Goal: Task Accomplishment & Management: Manage account settings

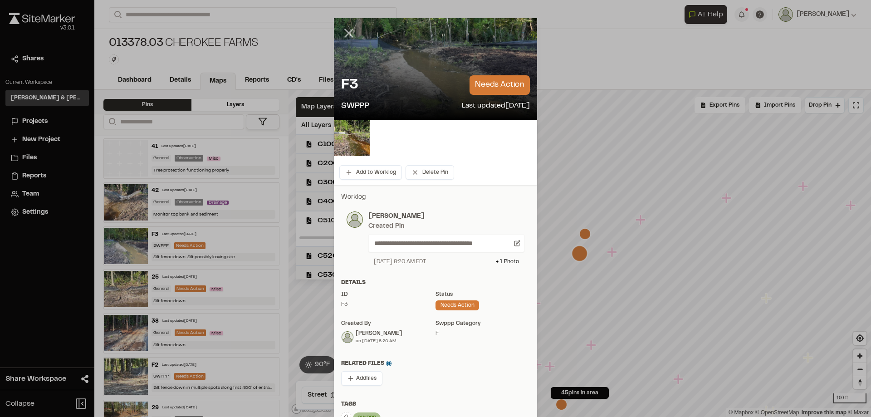
click at [343, 34] on icon at bounding box center [348, 32] width 15 height 15
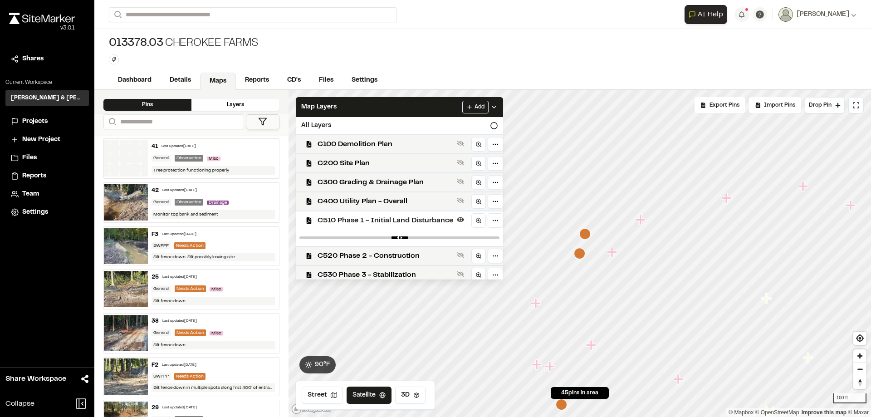
click at [32, 122] on span "Projects" at bounding box center [34, 122] width 25 height 10
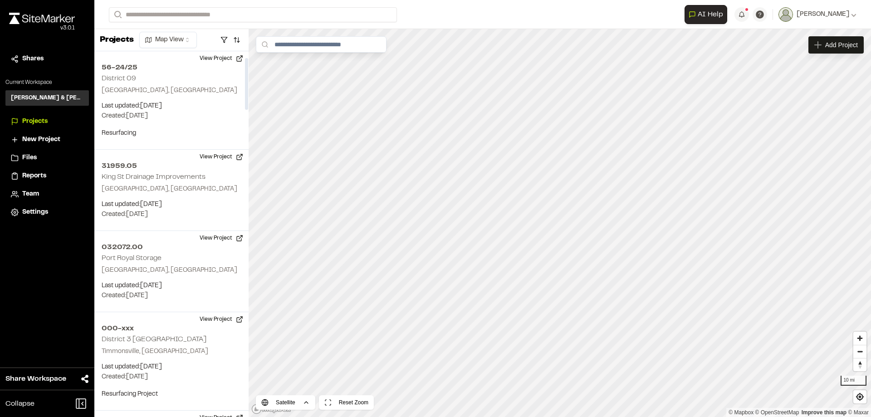
drag, startPoint x: 248, startPoint y: 93, endPoint x: 251, endPoint y: 76, distance: 17.0
click at [248, 76] on div at bounding box center [246, 233] width 5 height 365
drag, startPoint x: 246, startPoint y: 85, endPoint x: 250, endPoint y: 49, distance: 35.7
click at [248, 52] on div at bounding box center [246, 78] width 3 height 52
click at [204, 17] on input "Search" at bounding box center [253, 14] width 288 height 15
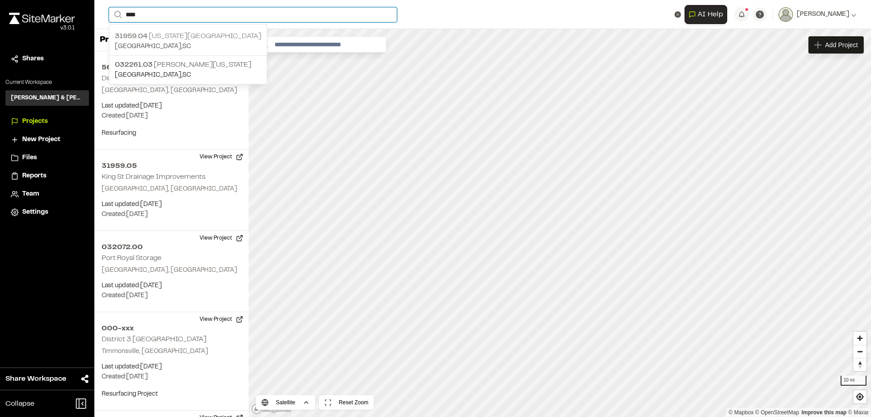
type input "****"
click at [190, 34] on p "[STREET_ADDRESS][US_STATE]" at bounding box center [188, 36] width 146 height 11
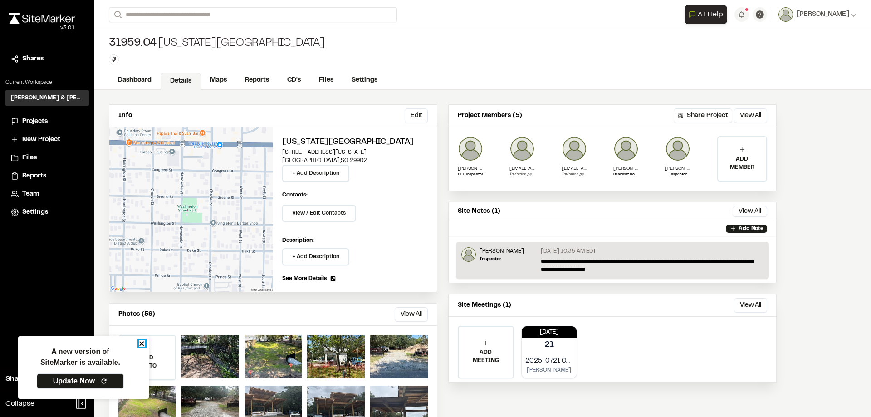
click at [144, 346] on icon "close" at bounding box center [142, 343] width 6 height 7
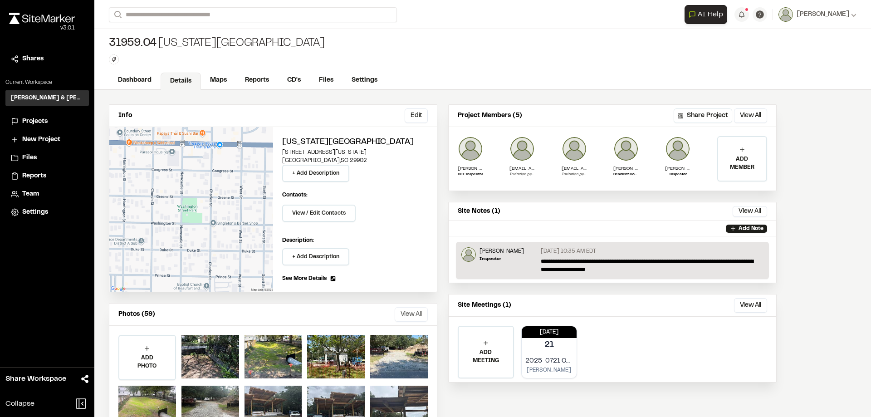
click at [409, 311] on button "View All" at bounding box center [410, 314] width 33 height 15
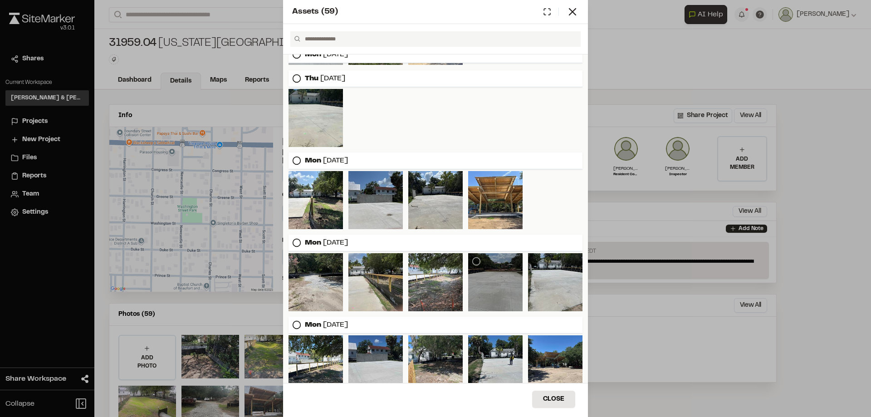
scroll to position [829, 0]
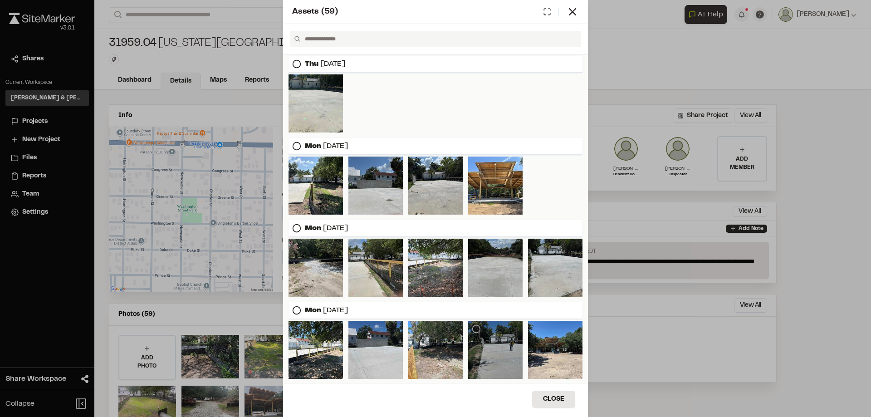
click at [488, 356] on div at bounding box center [495, 350] width 54 height 58
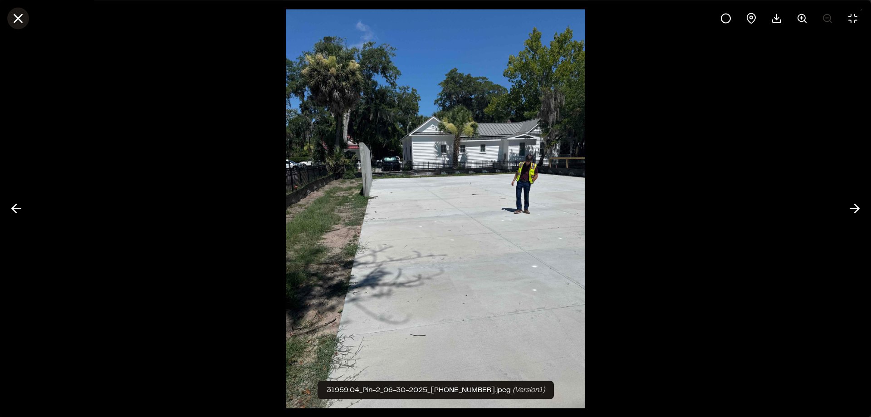
click at [23, 24] on icon at bounding box center [17, 17] width 15 height 15
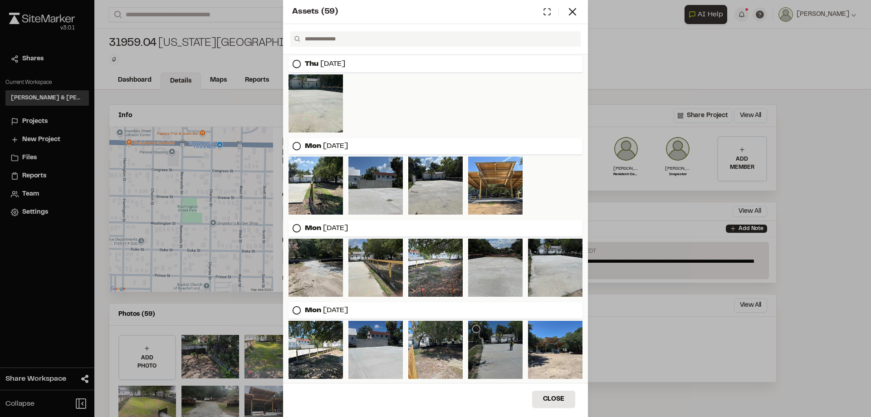
click at [501, 364] on div at bounding box center [495, 350] width 54 height 58
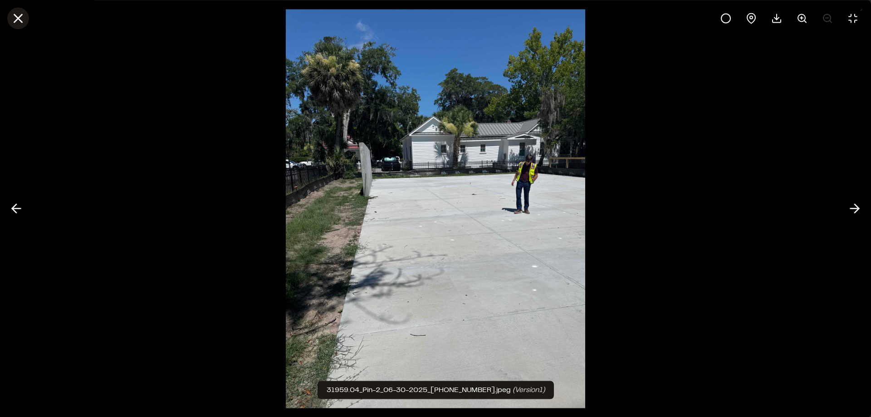
click at [22, 18] on icon at bounding box center [17, 17] width 15 height 15
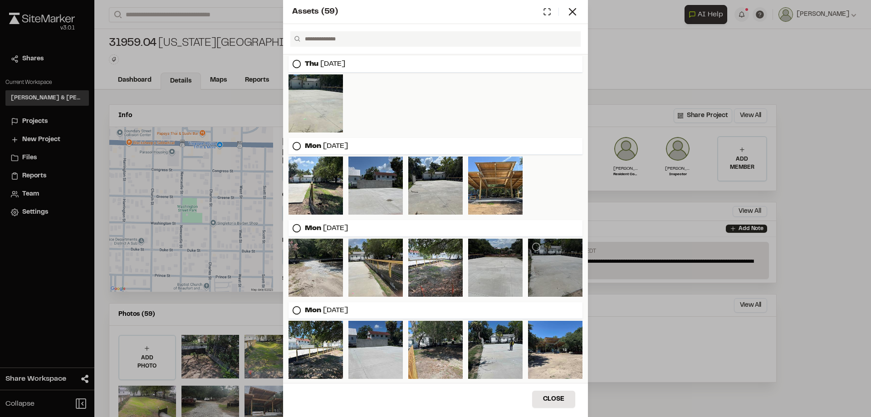
click at [553, 273] on div at bounding box center [555, 267] width 54 height 58
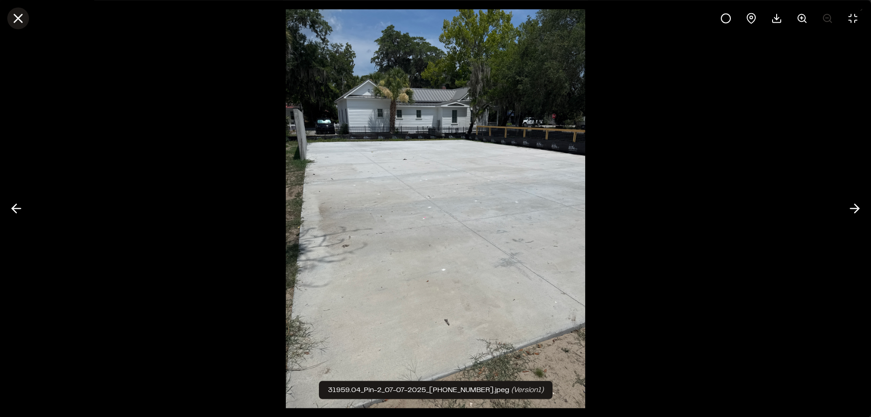
click at [21, 19] on icon at bounding box center [17, 17] width 15 height 15
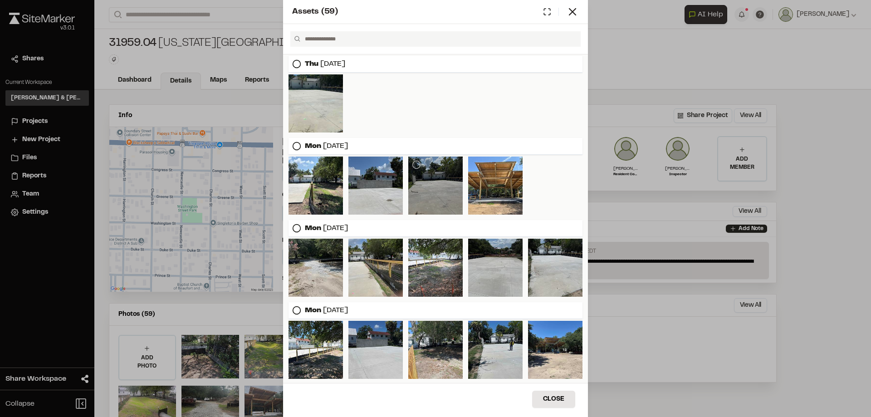
click at [442, 191] on div at bounding box center [435, 185] width 54 height 58
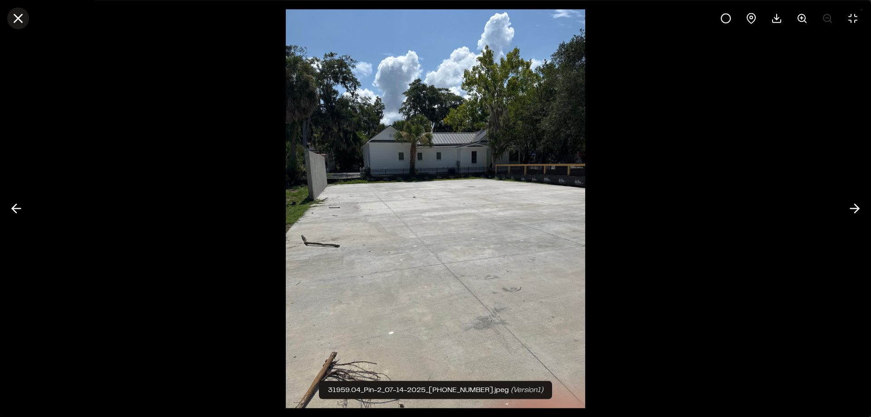
click at [18, 20] on icon at bounding box center [17, 17] width 15 height 15
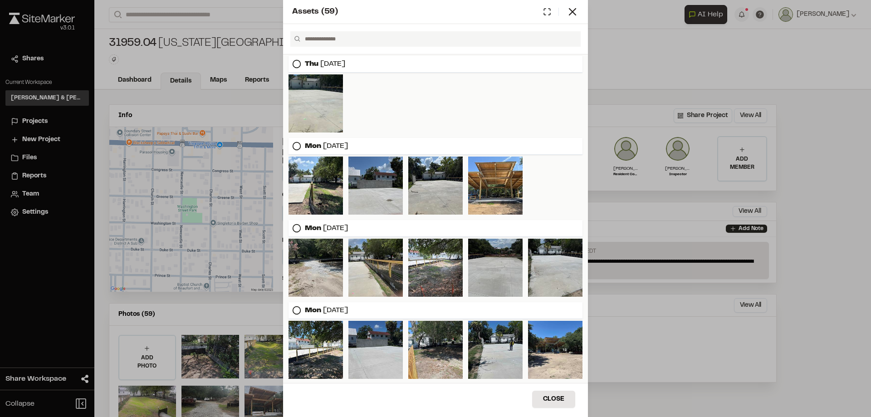
scroll to position [783, 0]
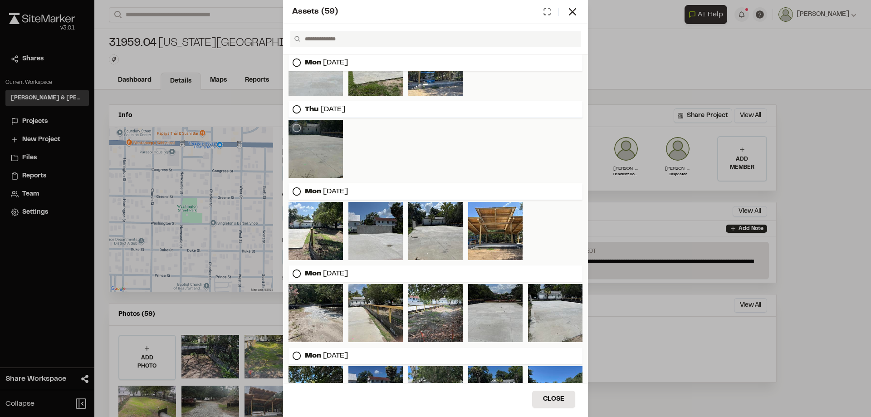
click at [309, 140] on div at bounding box center [315, 149] width 54 height 58
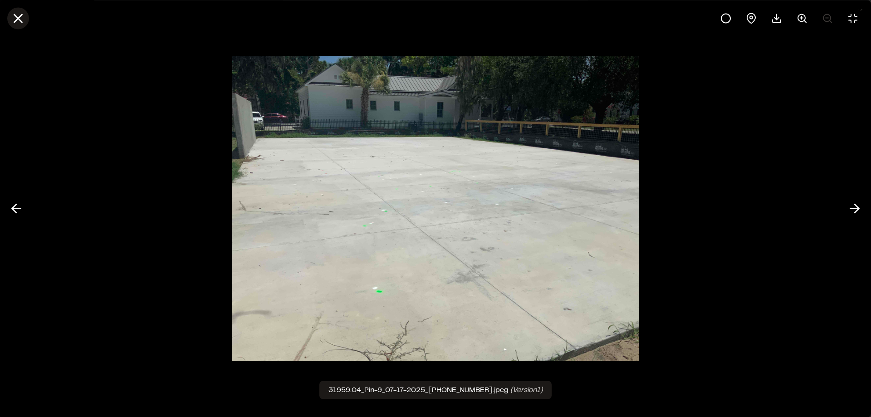
click at [24, 17] on icon at bounding box center [17, 17] width 15 height 15
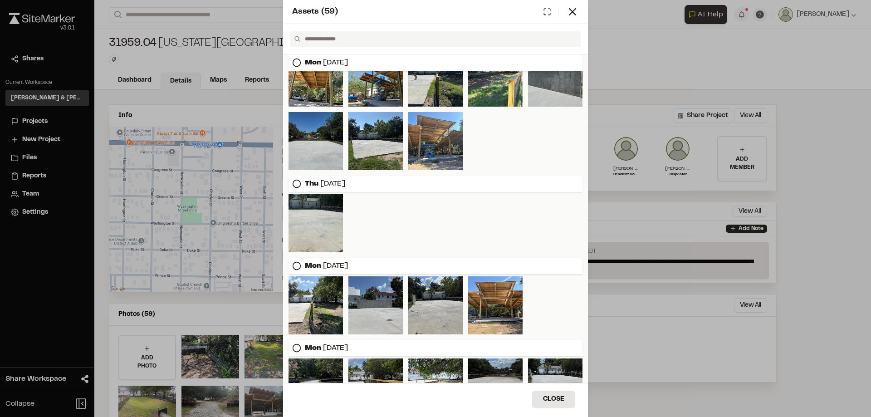
scroll to position [693, 0]
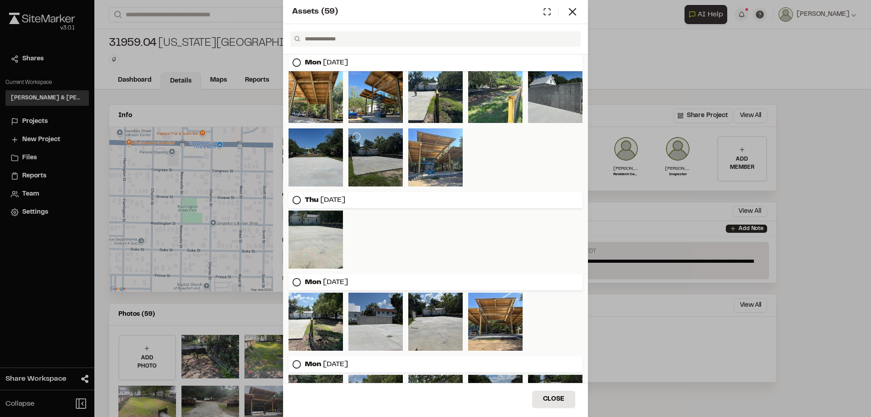
click at [365, 152] on div at bounding box center [375, 157] width 54 height 58
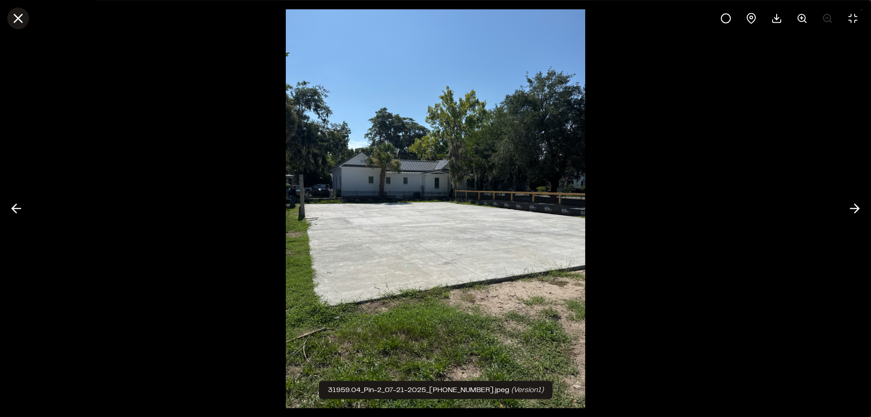
click at [24, 18] on icon at bounding box center [17, 17] width 15 height 15
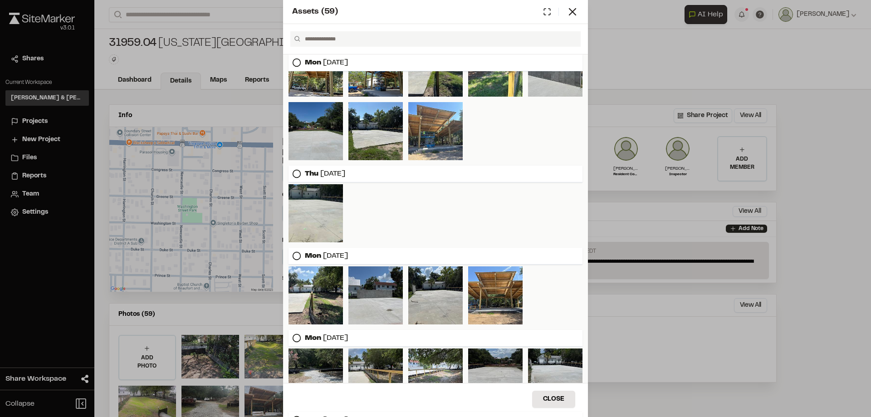
scroll to position [725, 0]
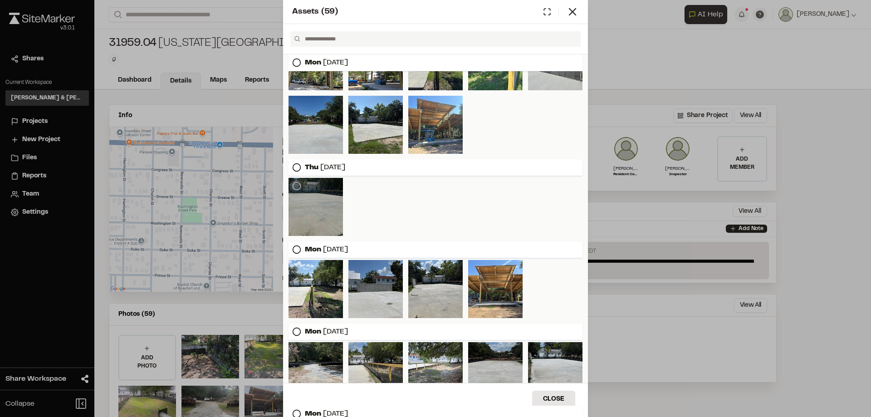
click at [320, 208] on div at bounding box center [315, 207] width 54 height 58
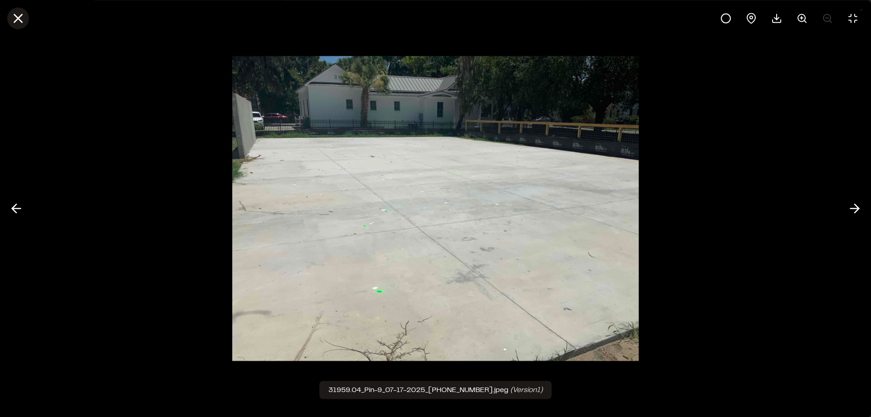
click at [20, 20] on line at bounding box center [19, 19] width 8 height 8
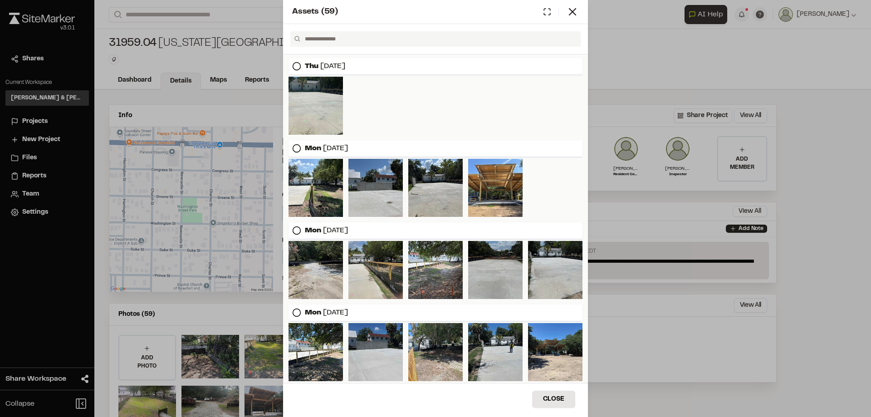
scroll to position [829, 0]
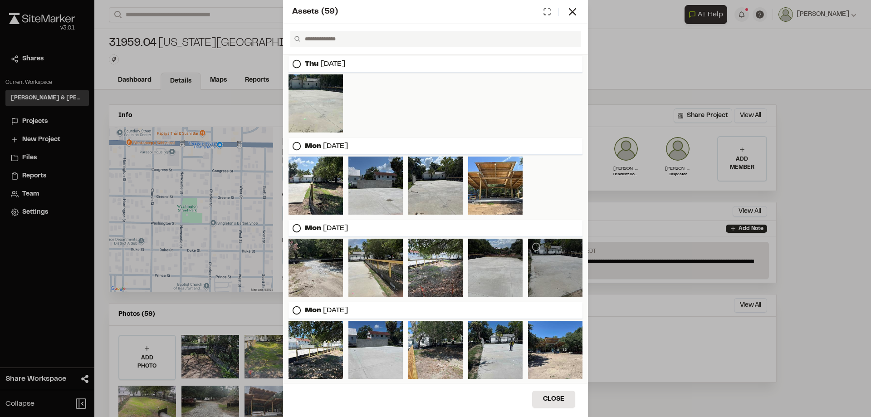
click at [559, 269] on div at bounding box center [555, 267] width 54 height 58
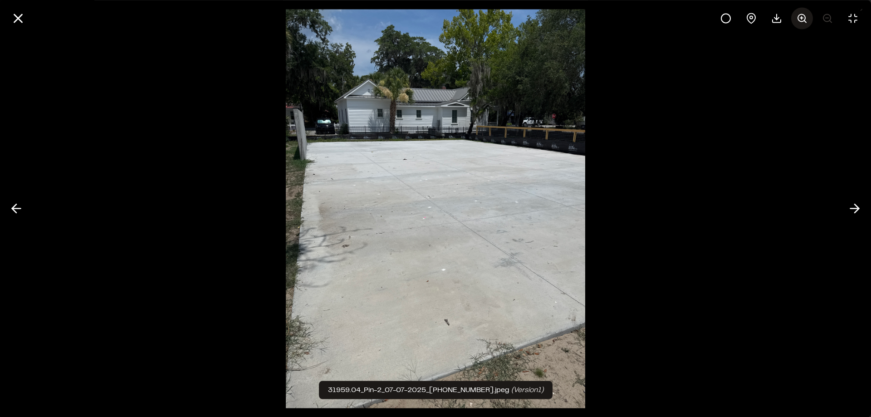
click at [796, 19] on icon at bounding box center [801, 18] width 11 height 11
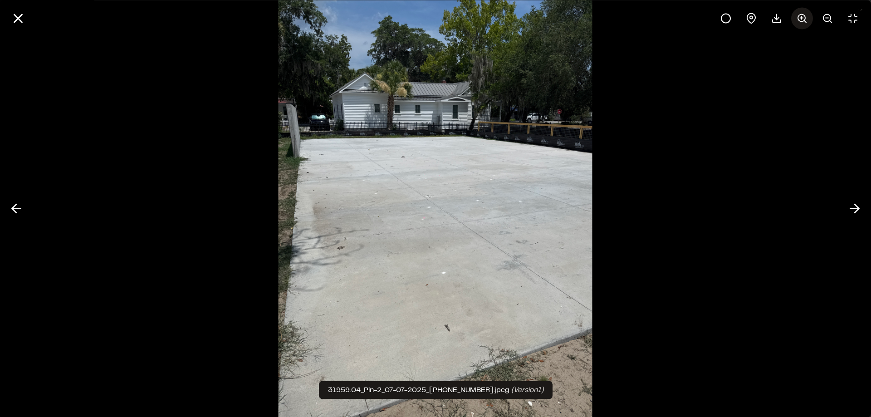
click at [801, 19] on icon at bounding box center [801, 18] width 11 height 11
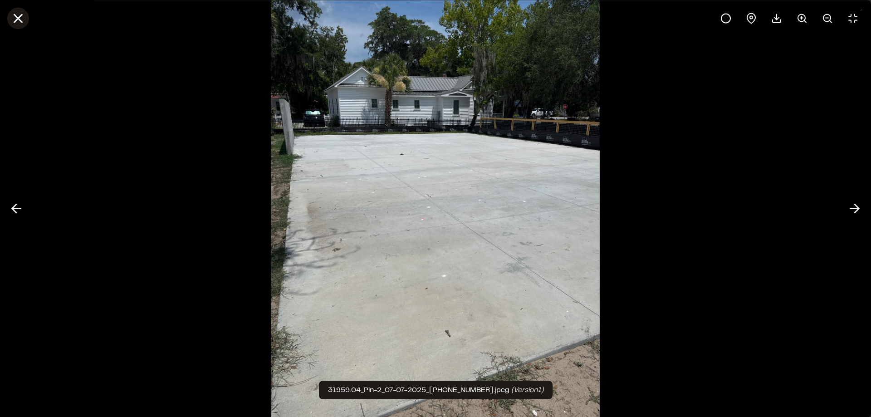
click at [14, 19] on icon at bounding box center [17, 17] width 15 height 15
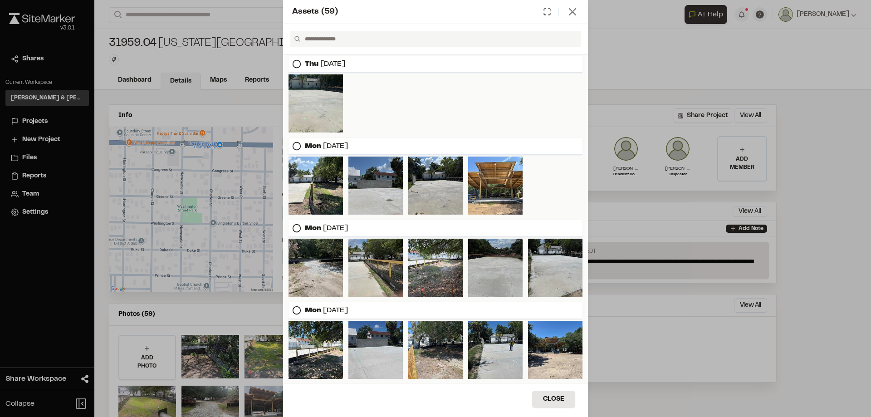
click at [574, 15] on icon at bounding box center [572, 11] width 13 height 13
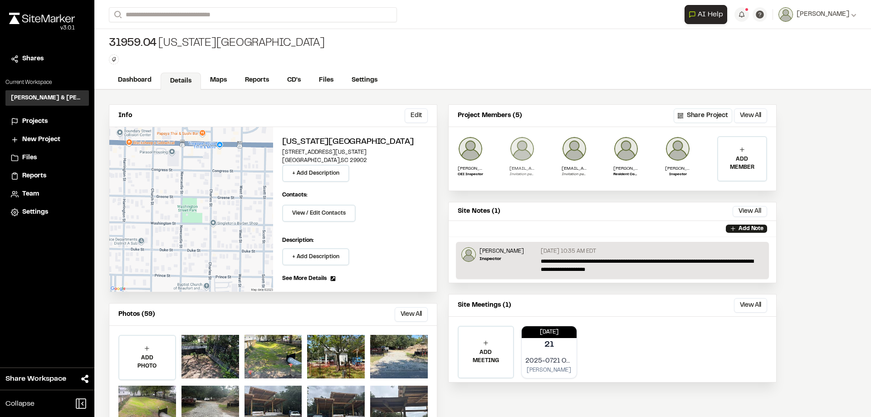
click at [519, 168] on p "[EMAIL_ADDRESS][DOMAIN_NAME]" at bounding box center [521, 168] width 25 height 7
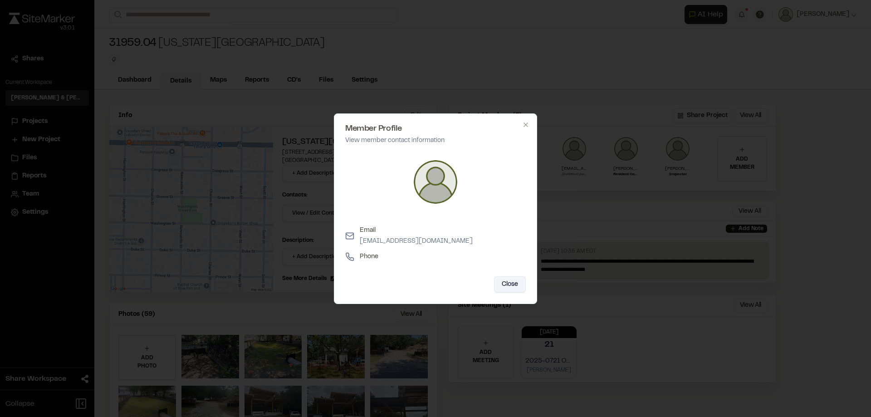
click at [513, 282] on button "Close" at bounding box center [510, 284] width 32 height 16
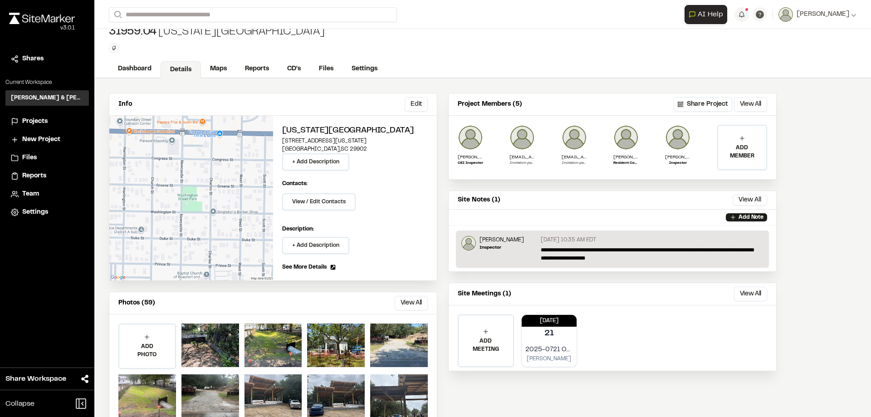
scroll to position [0, 0]
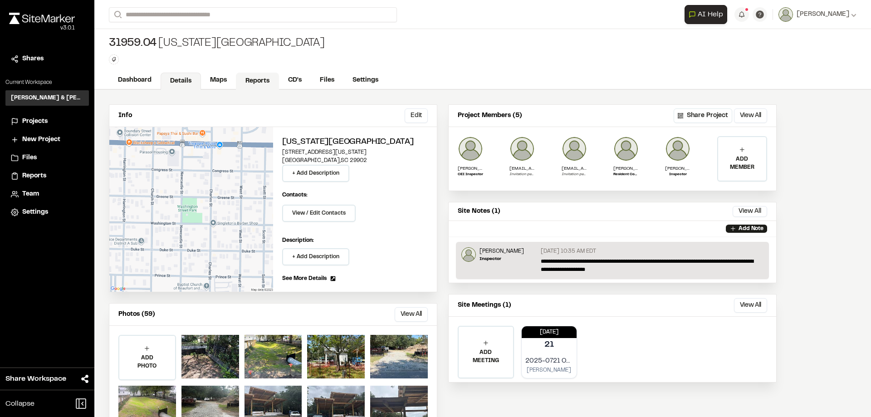
click at [251, 77] on link "Reports" at bounding box center [257, 81] width 43 height 17
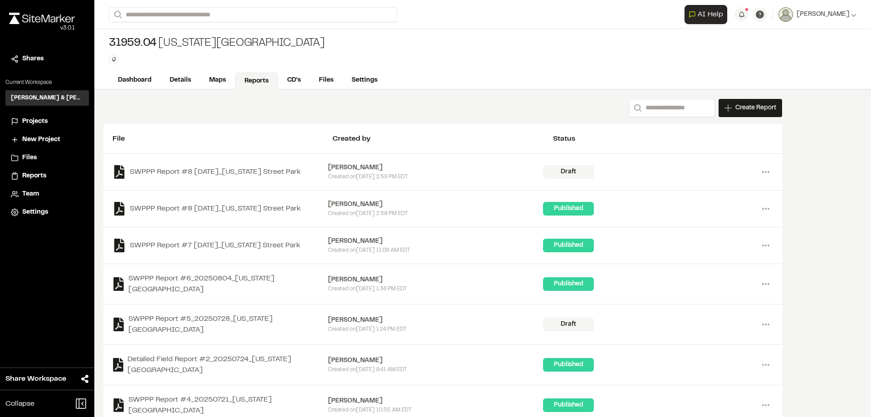
click at [445, 50] on div "31959.04 [US_STATE][GEOGRAPHIC_DATA] Type Enter or comma to add tag." at bounding box center [482, 50] width 776 height 43
click at [37, 122] on span "Projects" at bounding box center [34, 122] width 25 height 10
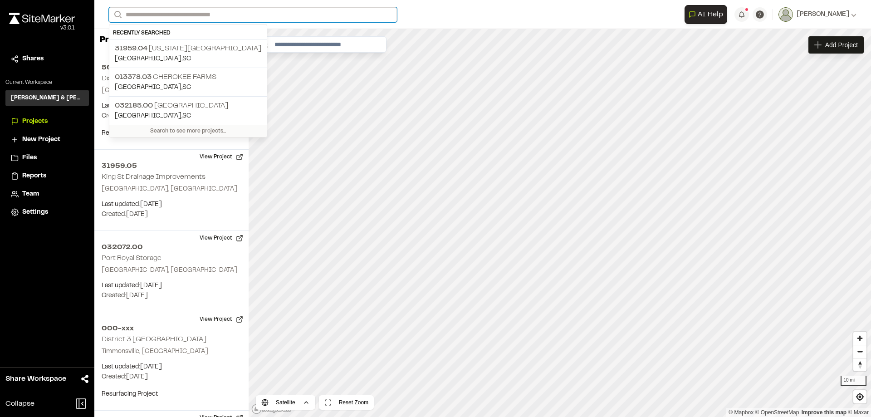
click at [164, 12] on input "Search" at bounding box center [253, 14] width 288 height 15
click at [185, 45] on p "[STREET_ADDRESS][US_STATE]" at bounding box center [188, 48] width 146 height 11
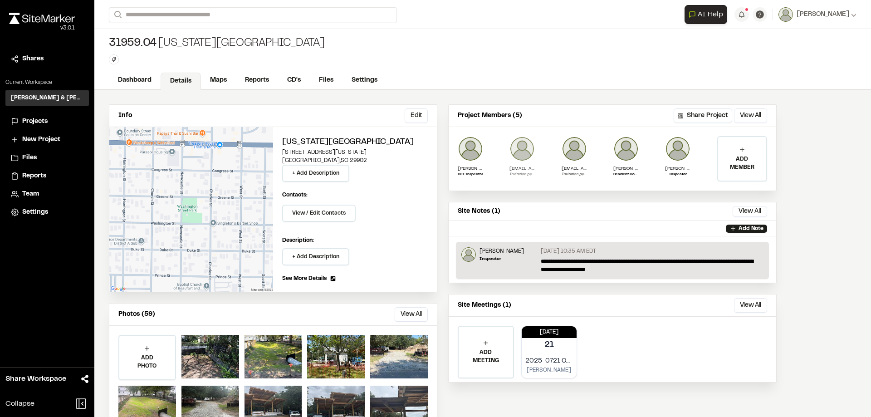
click at [526, 174] on p "Invitation pending" at bounding box center [521, 174] width 25 height 5
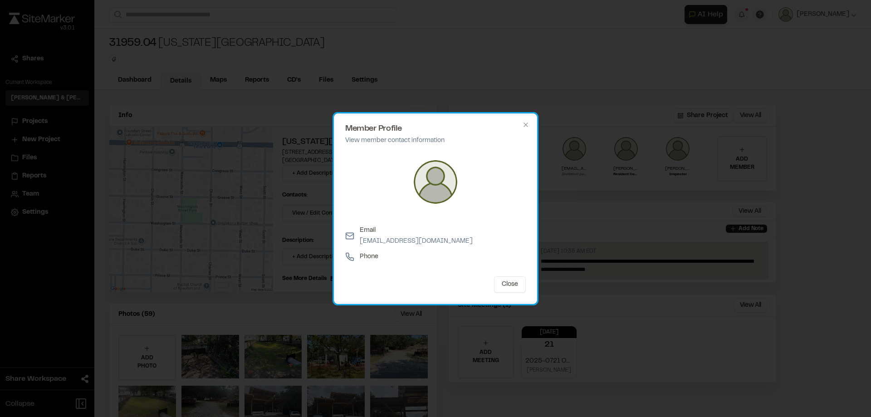
click at [389, 140] on p "View member contact information" at bounding box center [435, 141] width 180 height 10
click at [375, 125] on h2 "Member Profile" at bounding box center [435, 129] width 180 height 8
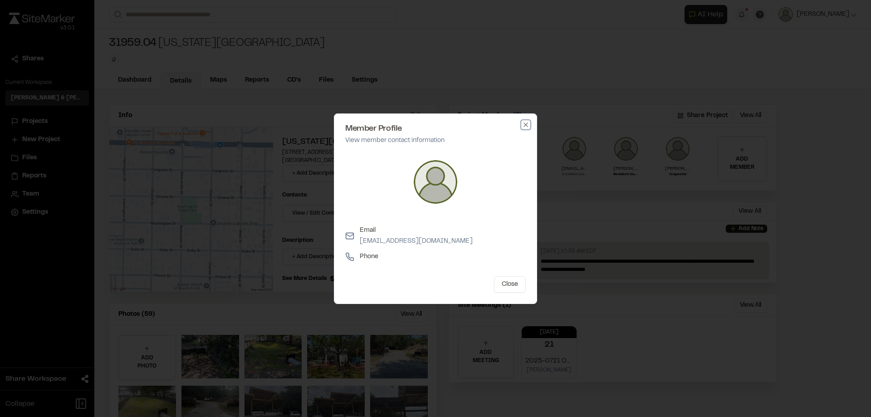
click at [526, 125] on icon "button" at bounding box center [525, 124] width 4 height 4
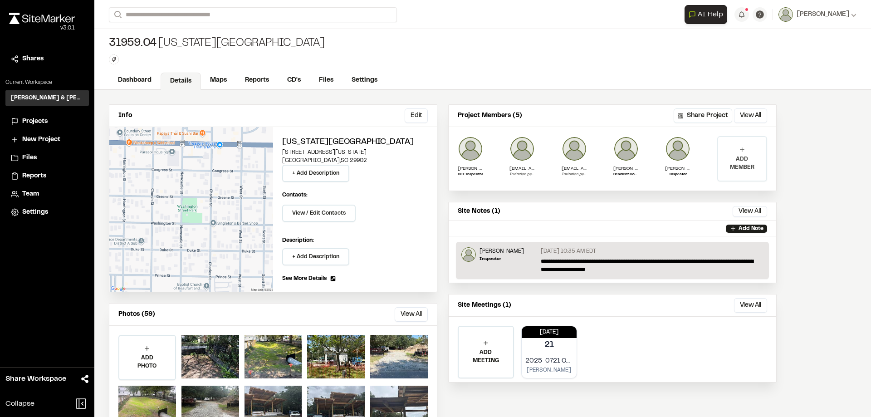
click at [744, 153] on icon at bounding box center [741, 149] width 7 height 7
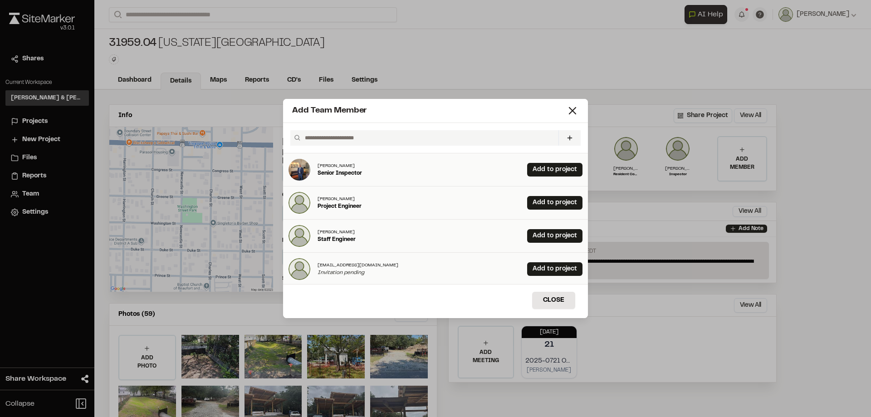
click at [365, 141] on input "text" at bounding box center [427, 137] width 253 height 15
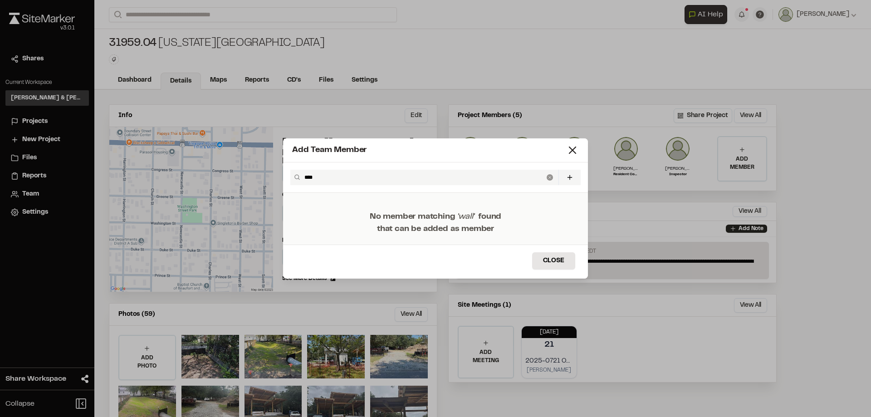
type input "****"
click at [550, 177] on icon at bounding box center [549, 177] width 6 height 6
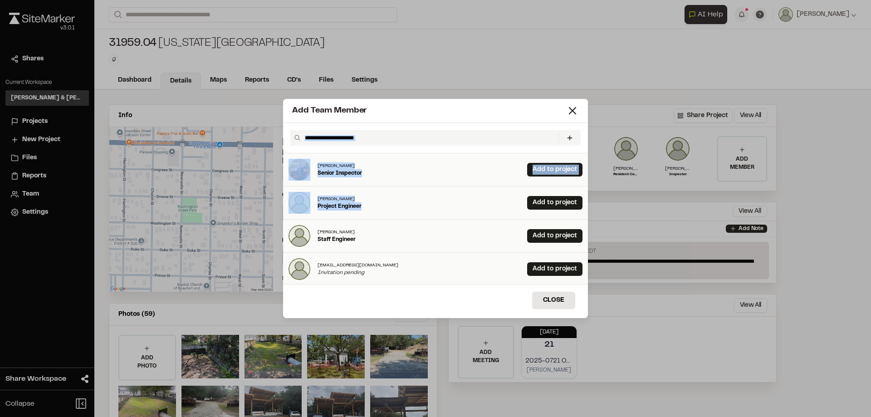
drag, startPoint x: 453, startPoint y: 115, endPoint x: 485, endPoint y: 208, distance: 98.8
click at [485, 208] on div "Add Team Member Invite New Team Member * Required Name Email * Password Passwor…" at bounding box center [435, 208] width 305 height 219
click at [565, 112] on div "Add Team Member" at bounding box center [429, 111] width 274 height 12
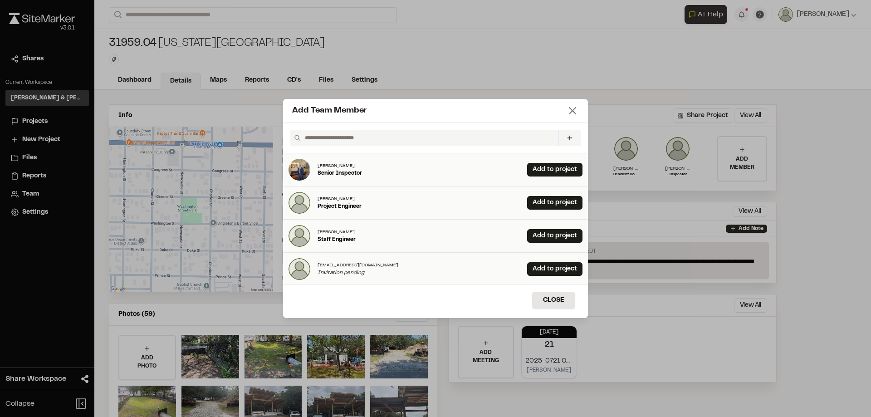
click at [573, 112] on icon at bounding box center [572, 110] width 13 height 13
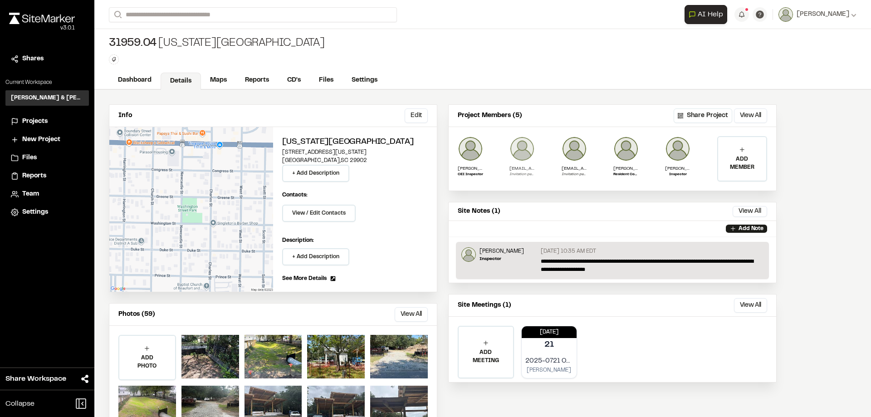
click at [513, 152] on img at bounding box center [521, 148] width 25 height 25
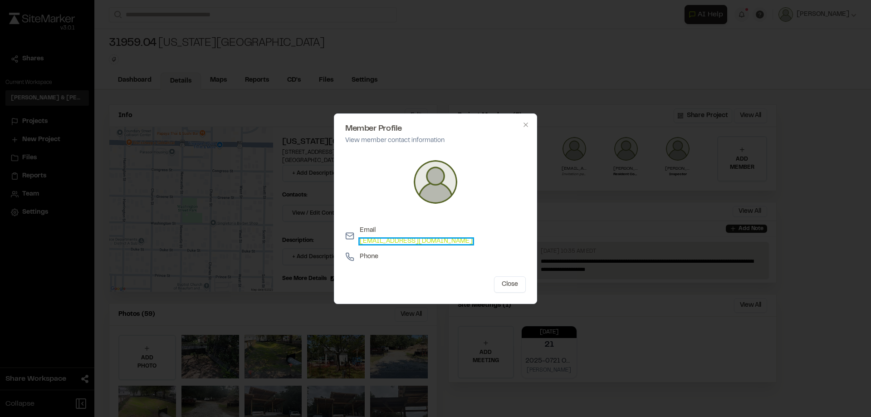
click at [390, 240] on link "[EMAIL_ADDRESS][DOMAIN_NAME]" at bounding box center [416, 240] width 113 height 5
click at [524, 125] on icon "button" at bounding box center [525, 124] width 7 height 7
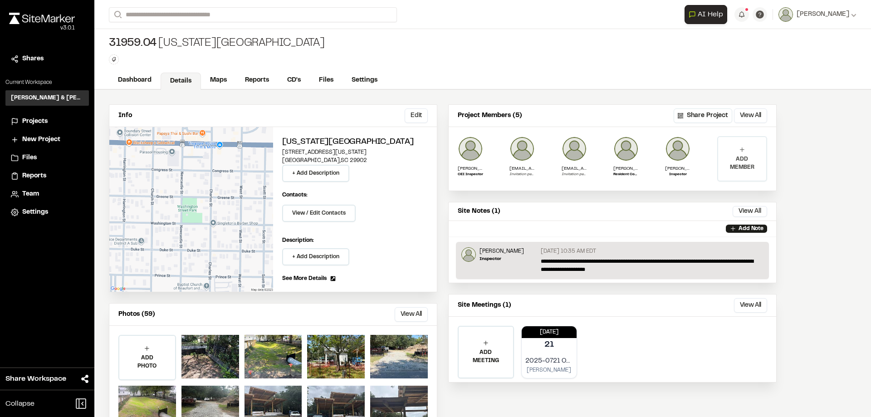
click at [737, 153] on div "ADD MEMBER" at bounding box center [742, 159] width 48 height 44
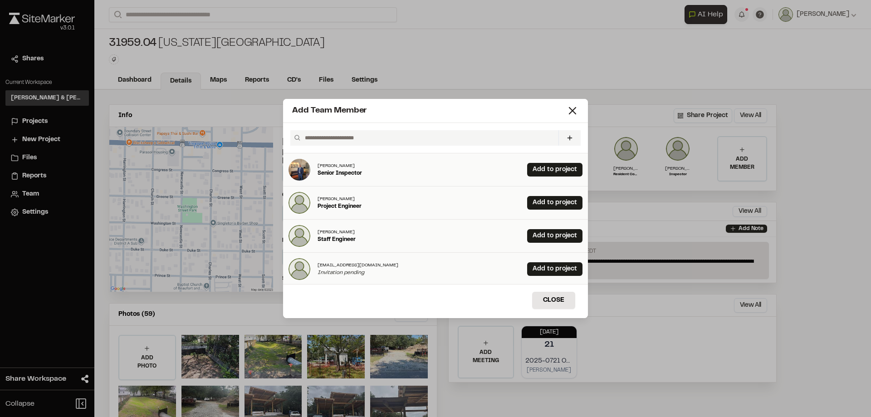
click at [393, 137] on input "text" at bounding box center [427, 137] width 253 height 15
paste input "**********"
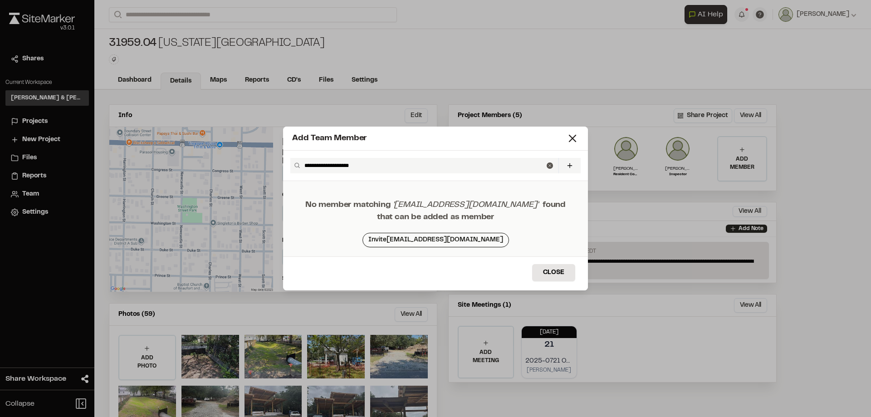
type input "**********"
click at [450, 237] on button "Invite [EMAIL_ADDRESS][DOMAIN_NAME]" at bounding box center [435, 240] width 146 height 15
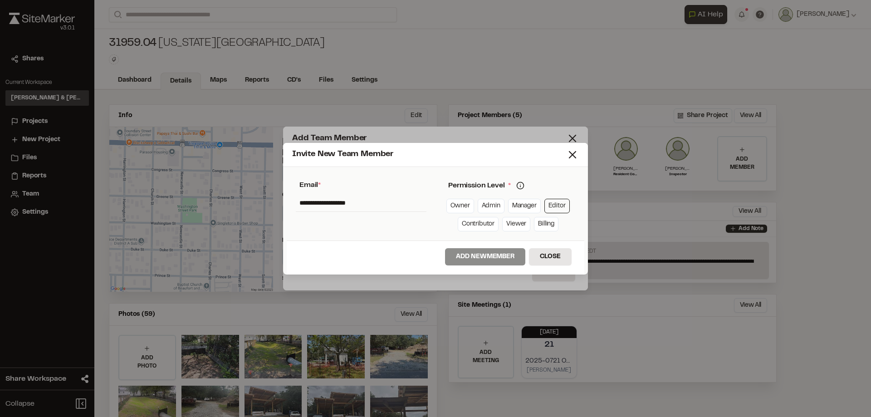
click at [556, 206] on link "Editor" at bounding box center [556, 206] width 25 height 15
click at [493, 258] on button "Add New Member" at bounding box center [485, 256] width 80 height 17
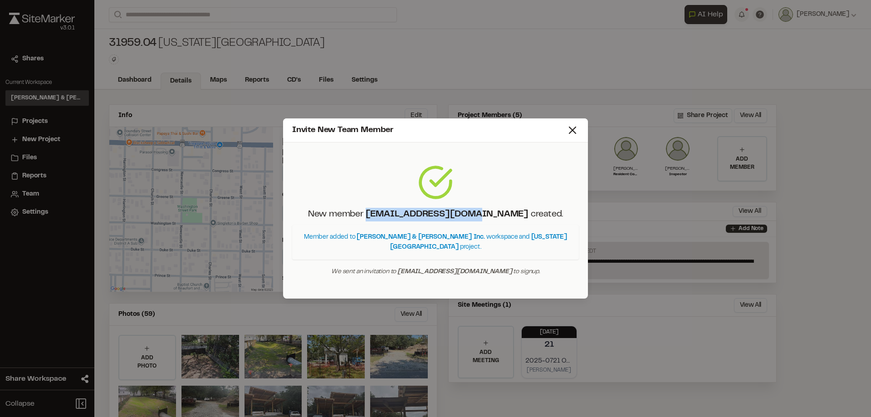
drag, startPoint x: 400, startPoint y: 218, endPoint x: 495, endPoint y: 216, distance: 94.3
click at [495, 216] on p "New member [EMAIL_ADDRESS][DOMAIN_NAME] created." at bounding box center [435, 215] width 269 height 14
click at [573, 133] on icon at bounding box center [572, 130] width 13 height 13
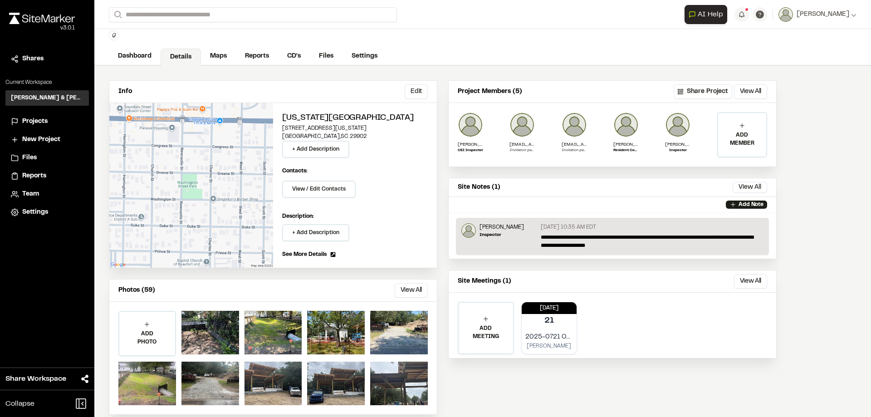
scroll to position [36, 0]
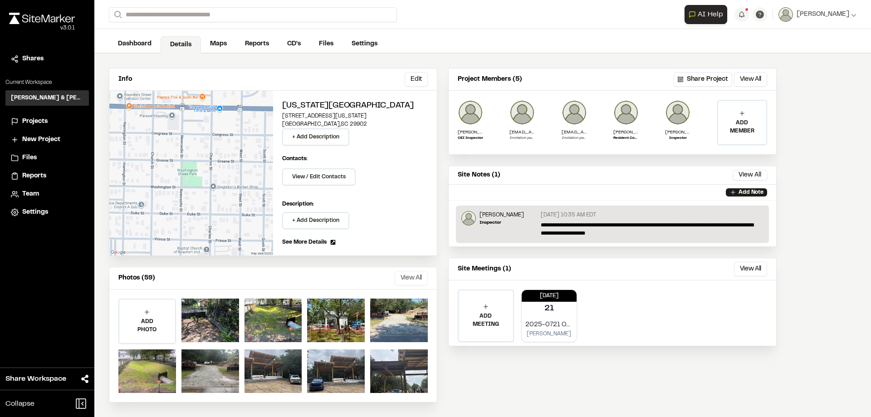
click at [407, 277] on button "View All" at bounding box center [410, 278] width 33 height 15
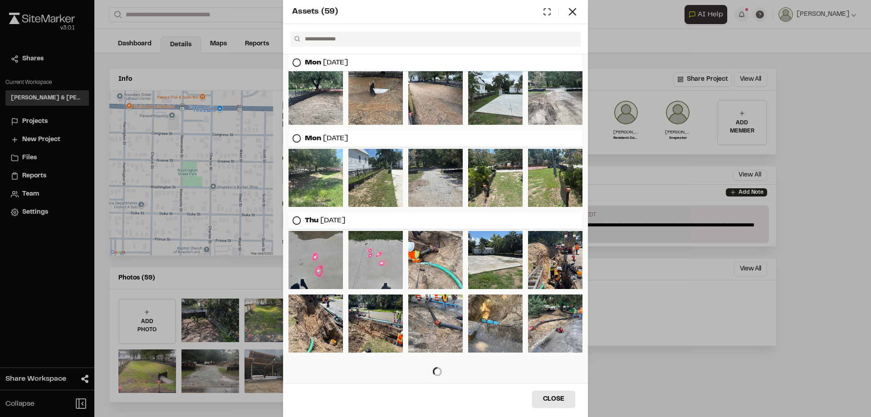
scroll to position [255, 0]
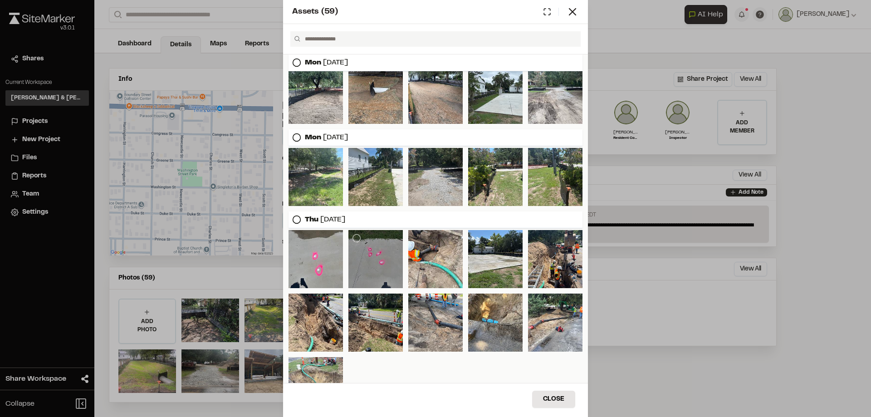
click at [388, 257] on div at bounding box center [375, 259] width 54 height 58
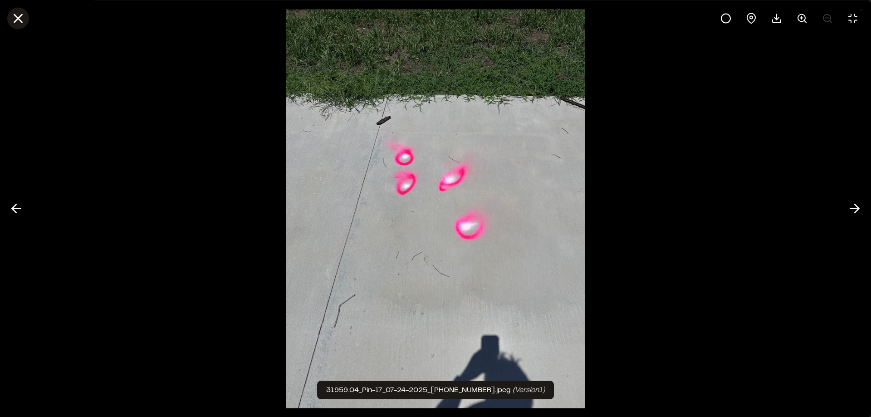
click at [22, 17] on icon at bounding box center [17, 17] width 15 height 15
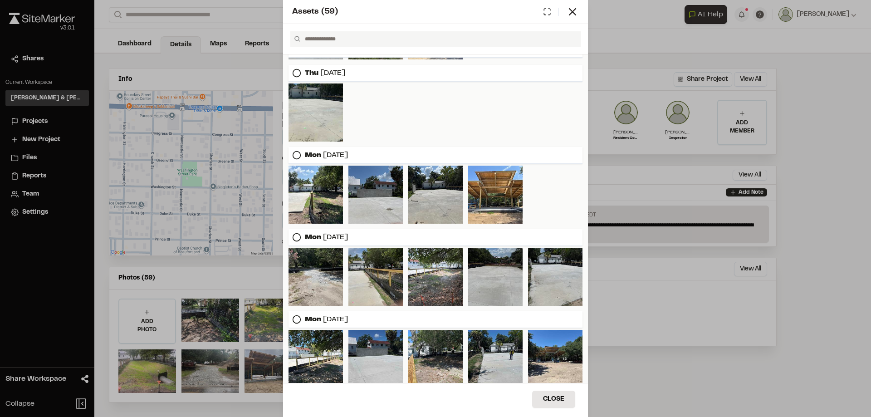
scroll to position [829, 0]
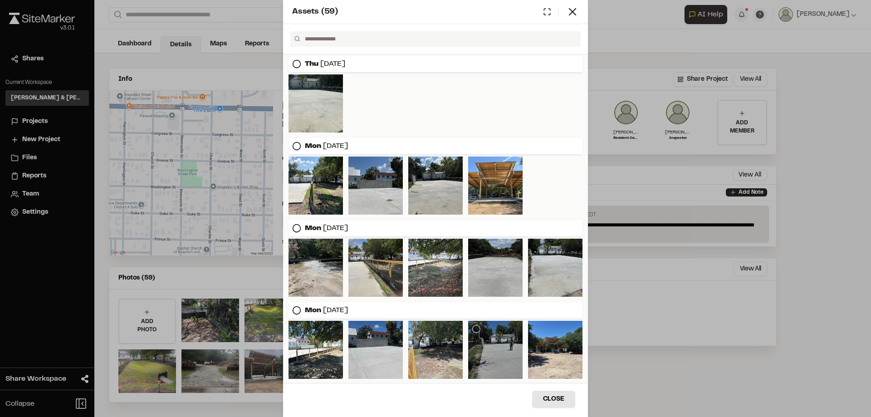
click at [490, 360] on div at bounding box center [495, 350] width 54 height 58
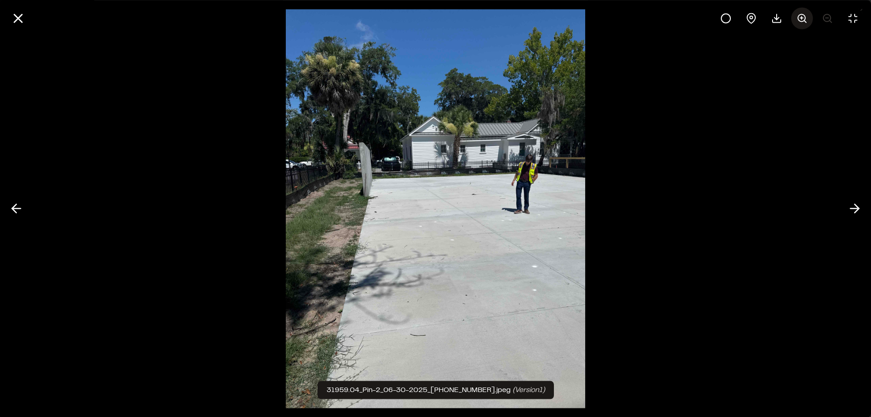
click at [803, 17] on icon at bounding box center [801, 18] width 11 height 11
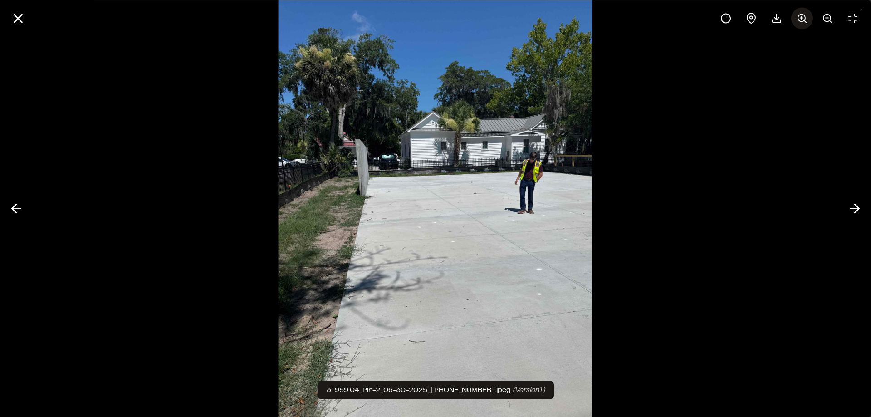
click at [802, 16] on icon at bounding box center [801, 18] width 11 height 11
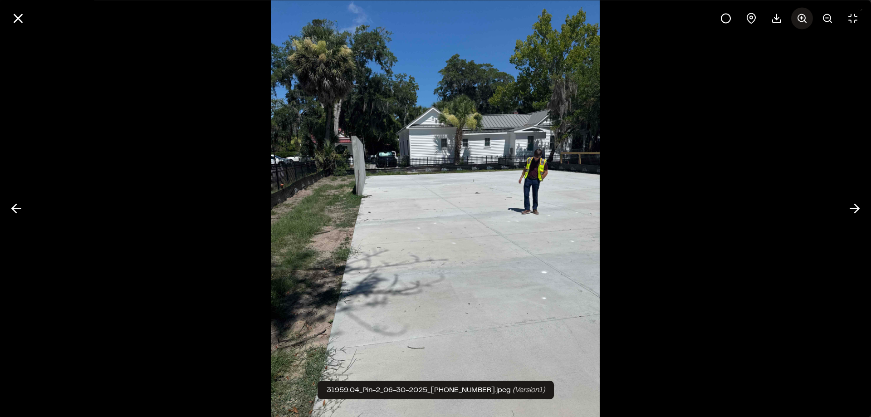
click at [802, 16] on icon at bounding box center [801, 18] width 11 height 11
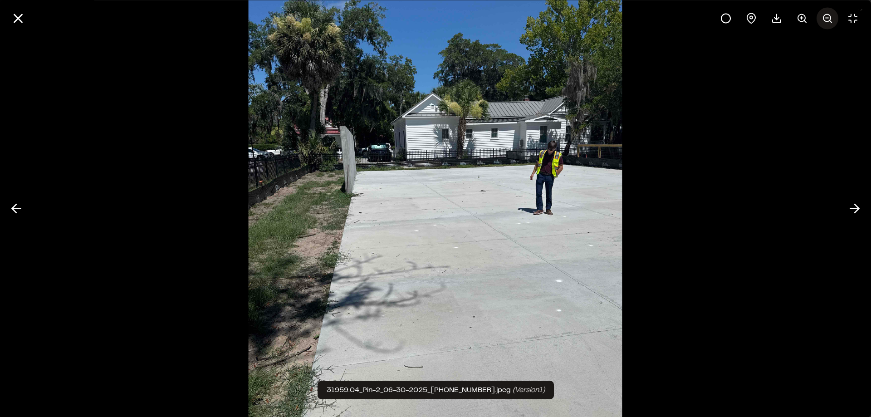
click at [827, 15] on circle at bounding box center [826, 17] width 7 height 7
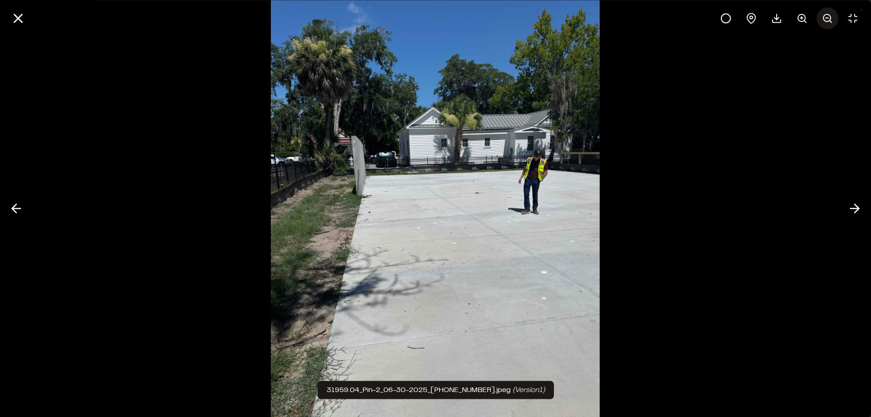
click at [827, 15] on circle at bounding box center [826, 17] width 7 height 7
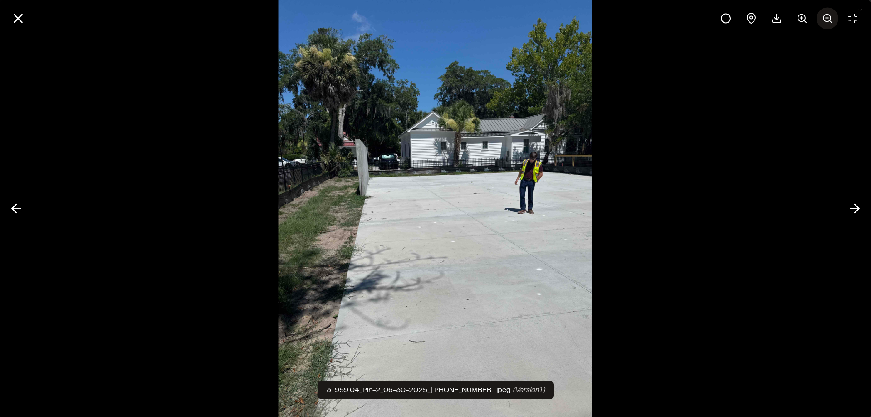
click at [827, 15] on circle at bounding box center [826, 17] width 7 height 7
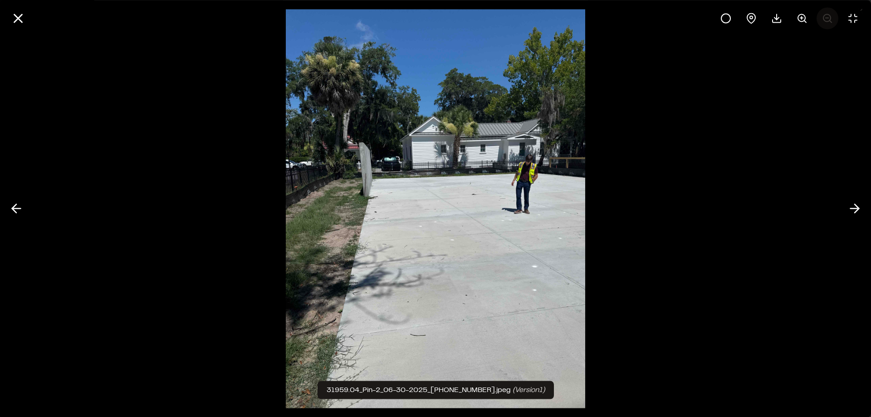
click at [827, 15] on div at bounding box center [789, 18] width 149 height 22
click at [19, 22] on icon at bounding box center [17, 17] width 15 height 15
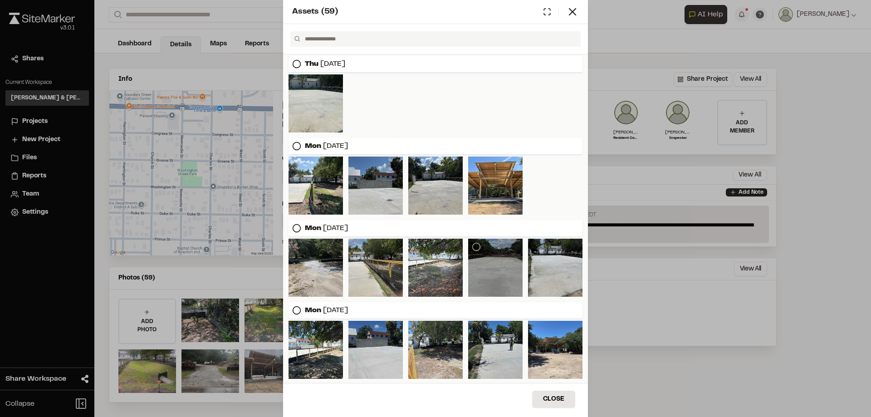
click at [505, 279] on div at bounding box center [495, 267] width 54 height 58
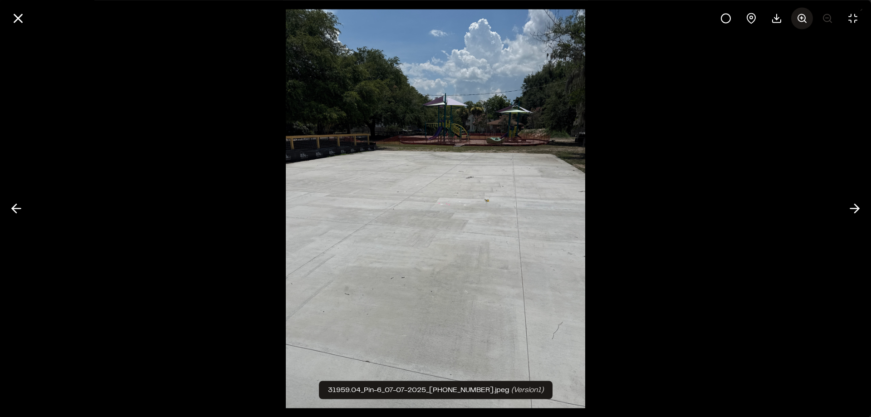
click at [802, 16] on icon at bounding box center [801, 18] width 11 height 11
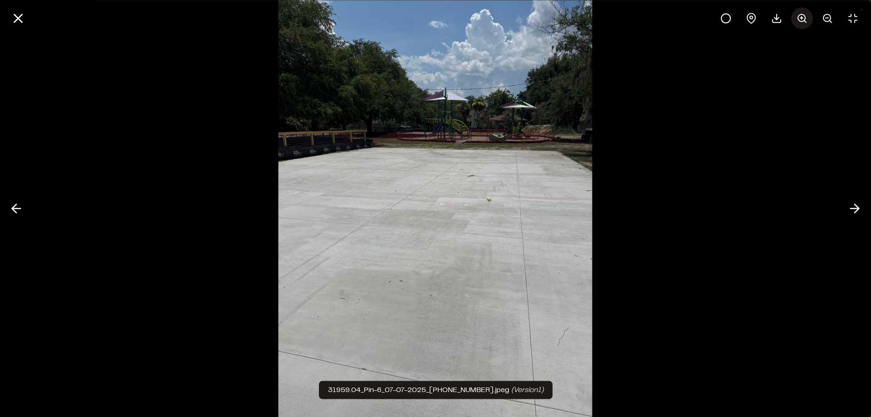
click at [802, 16] on icon at bounding box center [801, 18] width 11 height 11
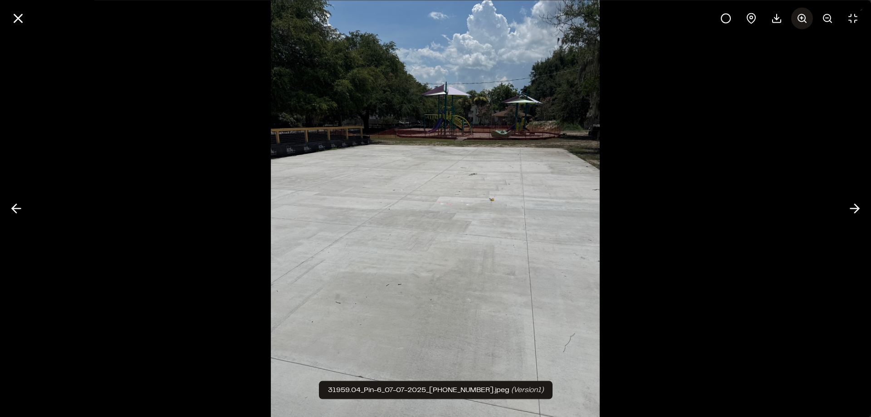
click at [802, 16] on icon at bounding box center [801, 18] width 11 height 11
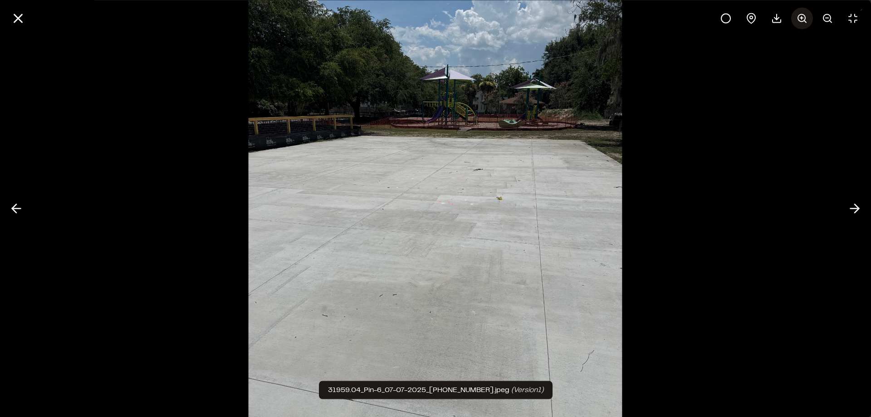
click at [802, 16] on icon at bounding box center [801, 18] width 11 height 11
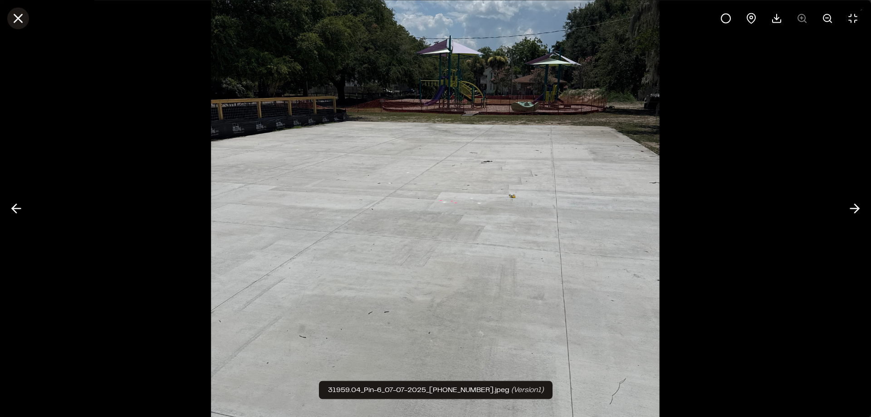
click at [14, 18] on icon at bounding box center [17, 17] width 15 height 15
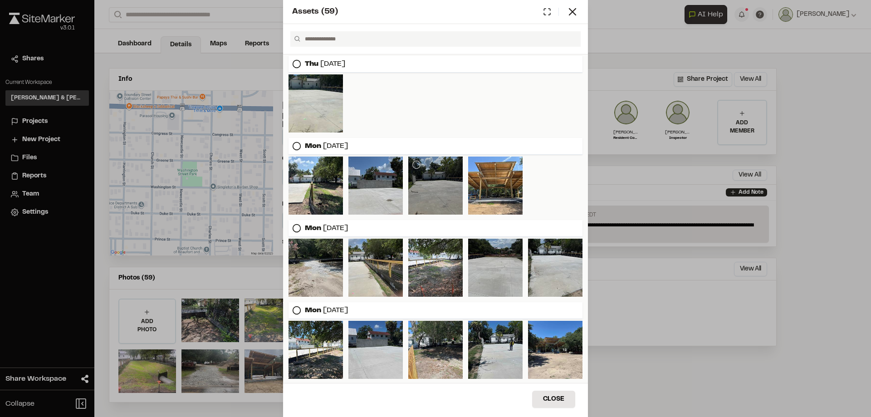
click at [428, 193] on div at bounding box center [435, 185] width 54 height 58
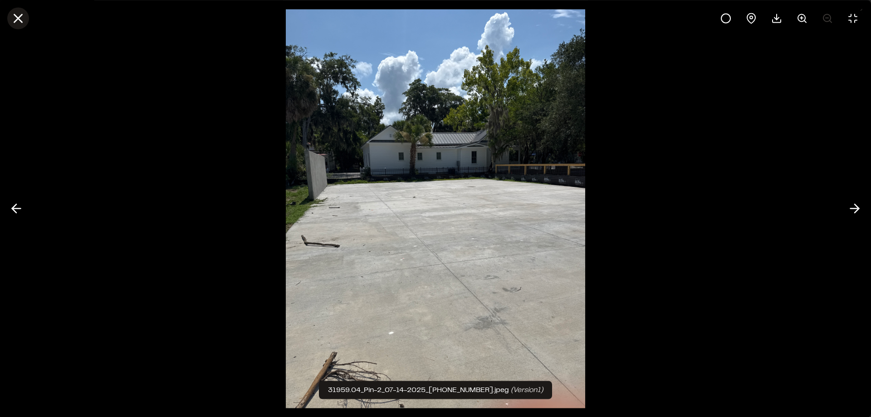
click at [12, 19] on icon at bounding box center [17, 17] width 15 height 15
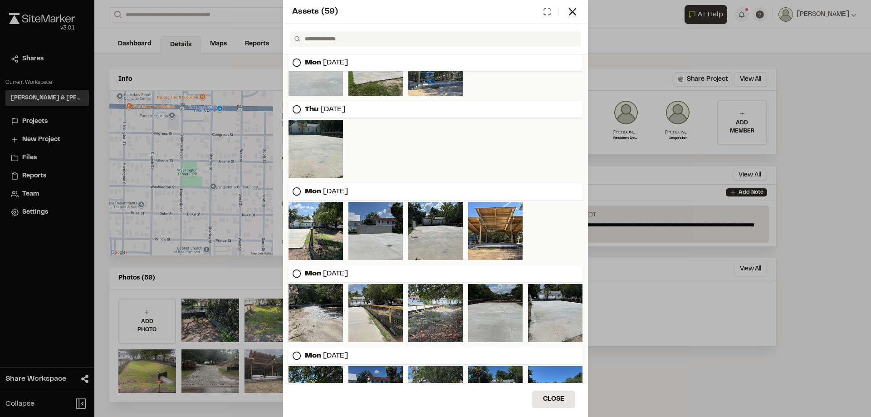
scroll to position [738, 0]
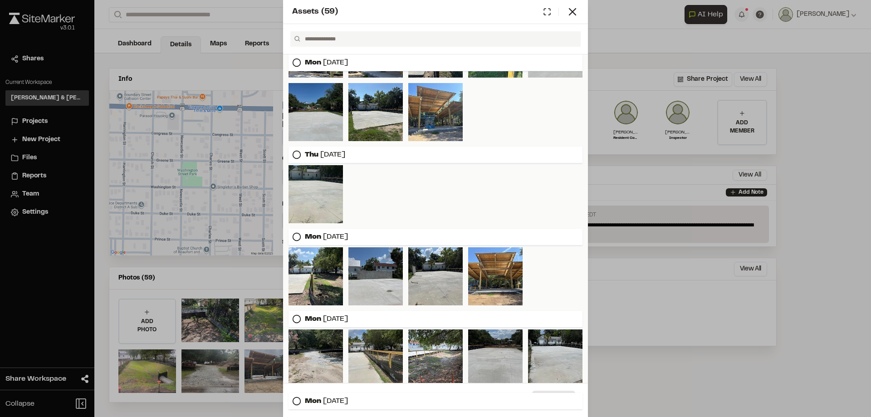
click at [304, 163] on div "[DATE]" at bounding box center [435, 154] width 294 height 17
click at [321, 201] on div at bounding box center [315, 194] width 54 height 58
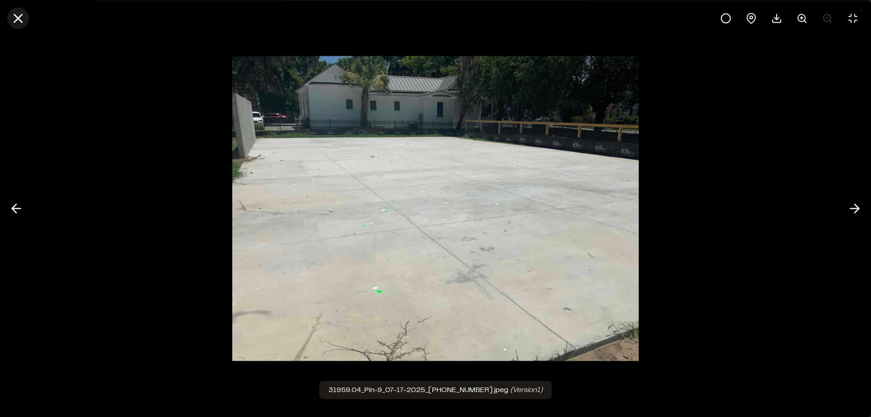
click at [23, 16] on icon at bounding box center [17, 17] width 15 height 15
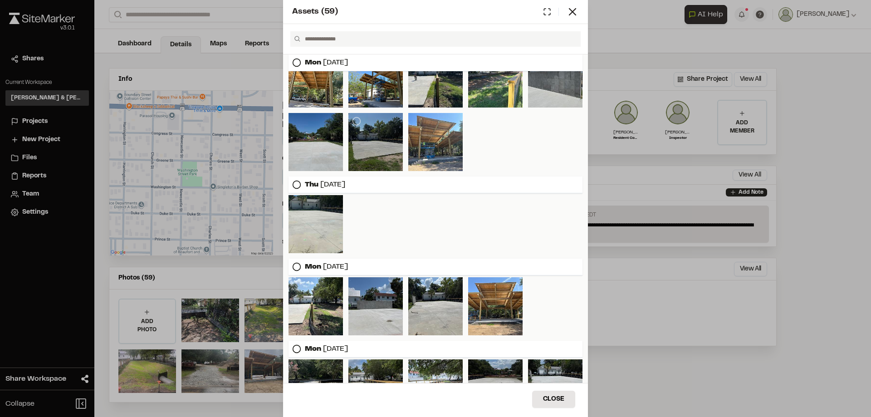
scroll to position [693, 0]
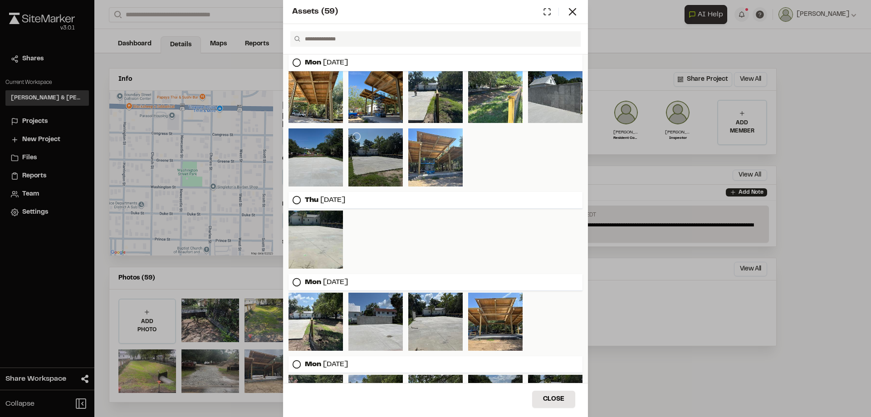
click at [369, 163] on div at bounding box center [375, 157] width 54 height 58
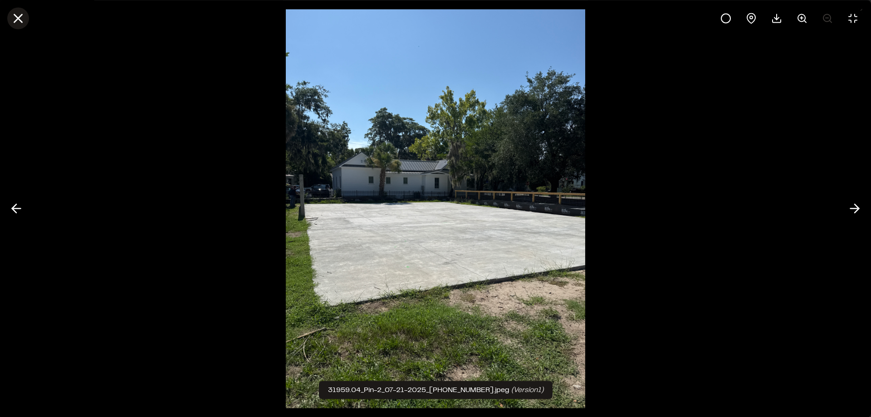
click at [19, 16] on icon at bounding box center [17, 17] width 15 height 15
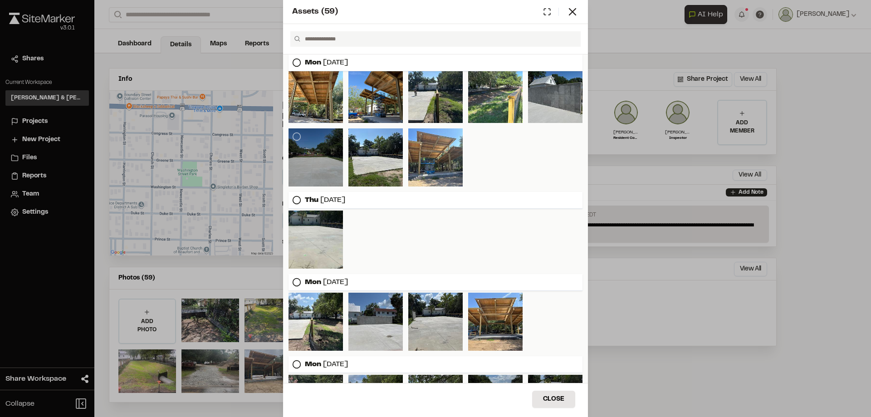
click at [317, 169] on div at bounding box center [315, 157] width 54 height 58
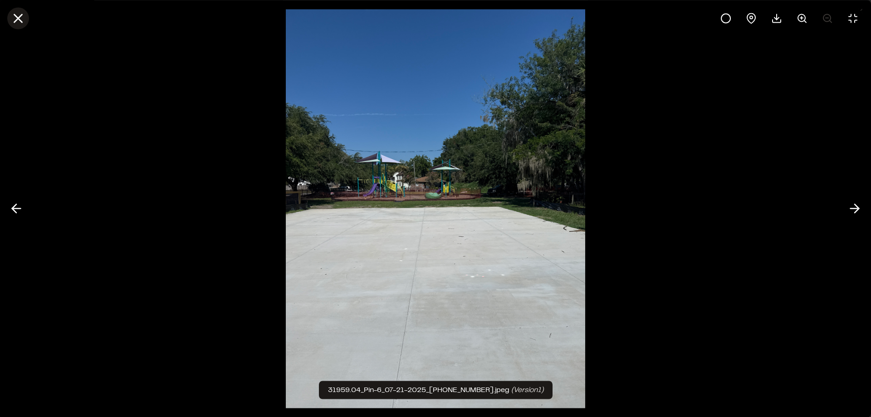
click at [23, 22] on icon at bounding box center [17, 17] width 15 height 15
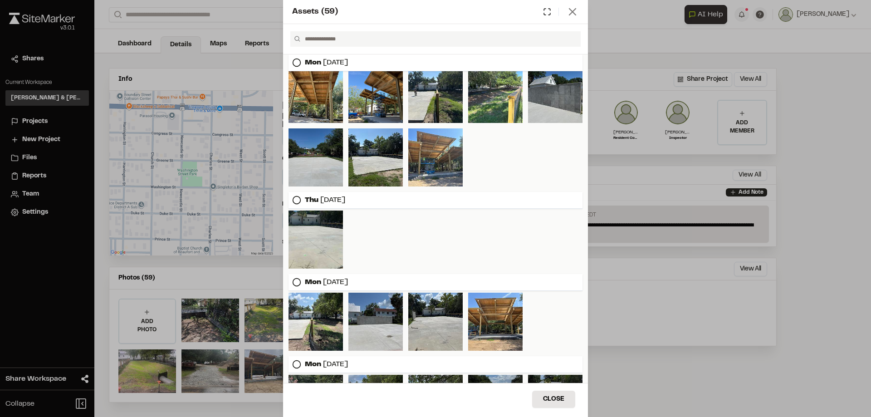
click at [574, 13] on line at bounding box center [572, 12] width 6 height 6
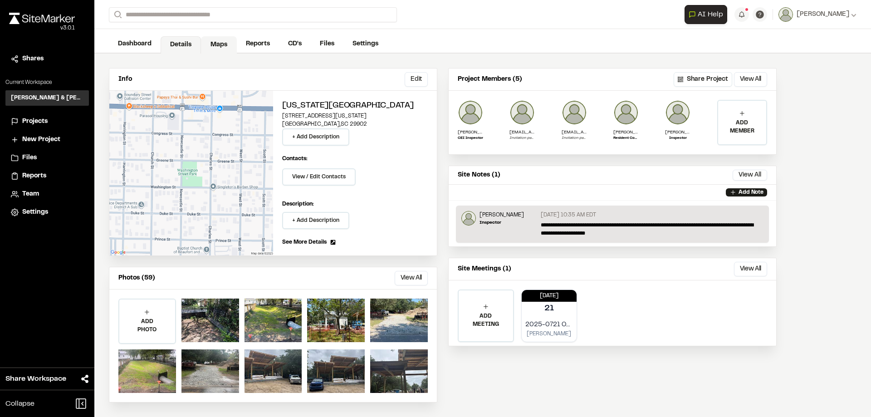
click at [215, 44] on link "Maps" at bounding box center [219, 44] width 36 height 17
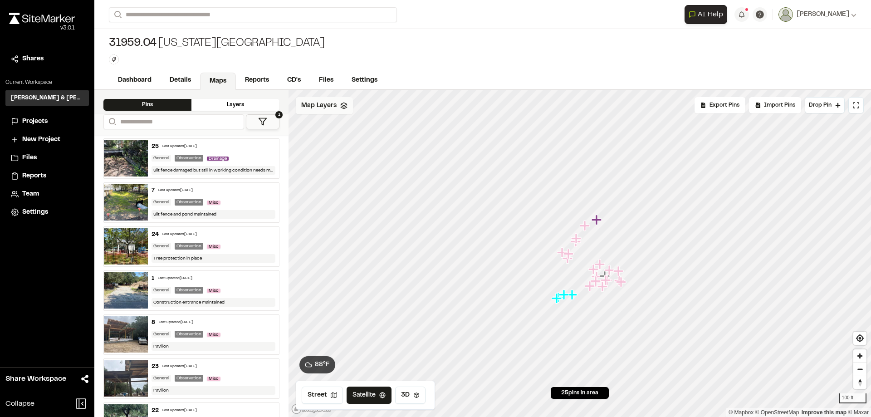
click at [316, 110] on span "Map Layers" at bounding box center [318, 106] width 35 height 10
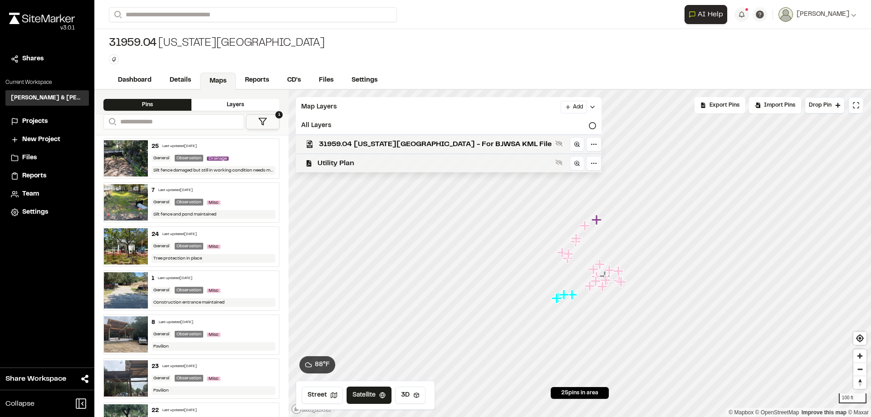
click at [387, 166] on span "Utility Plan" at bounding box center [434, 163] width 234 height 11
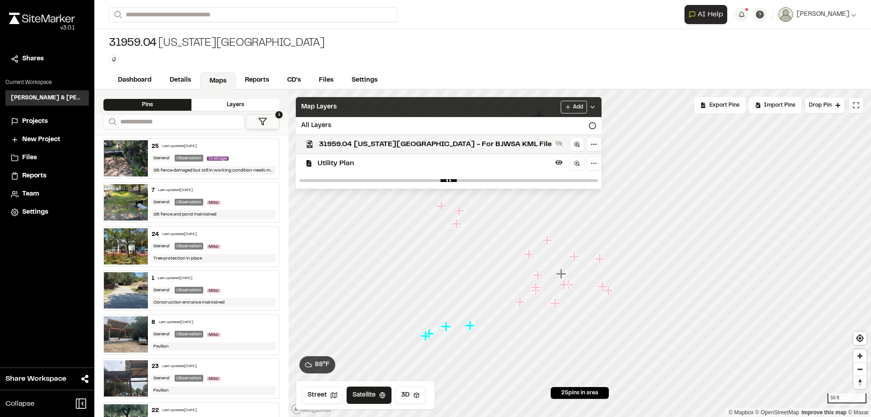
click at [417, 100] on div "Map Layers Add" at bounding box center [449, 107] width 306 height 20
